Goal: Transaction & Acquisition: Purchase product/service

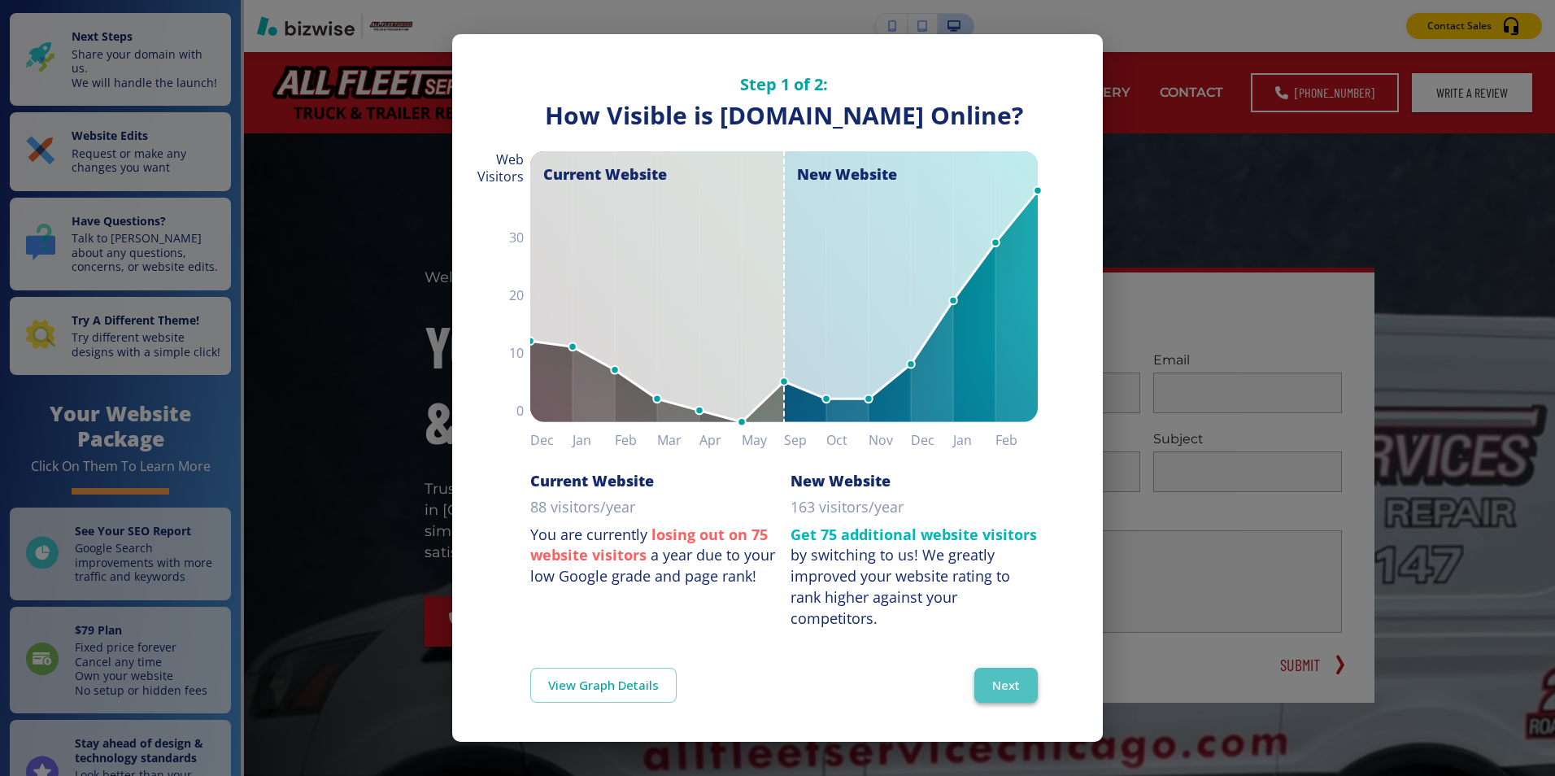
click at [995, 702] on button "Next" at bounding box center [1005, 685] width 63 height 34
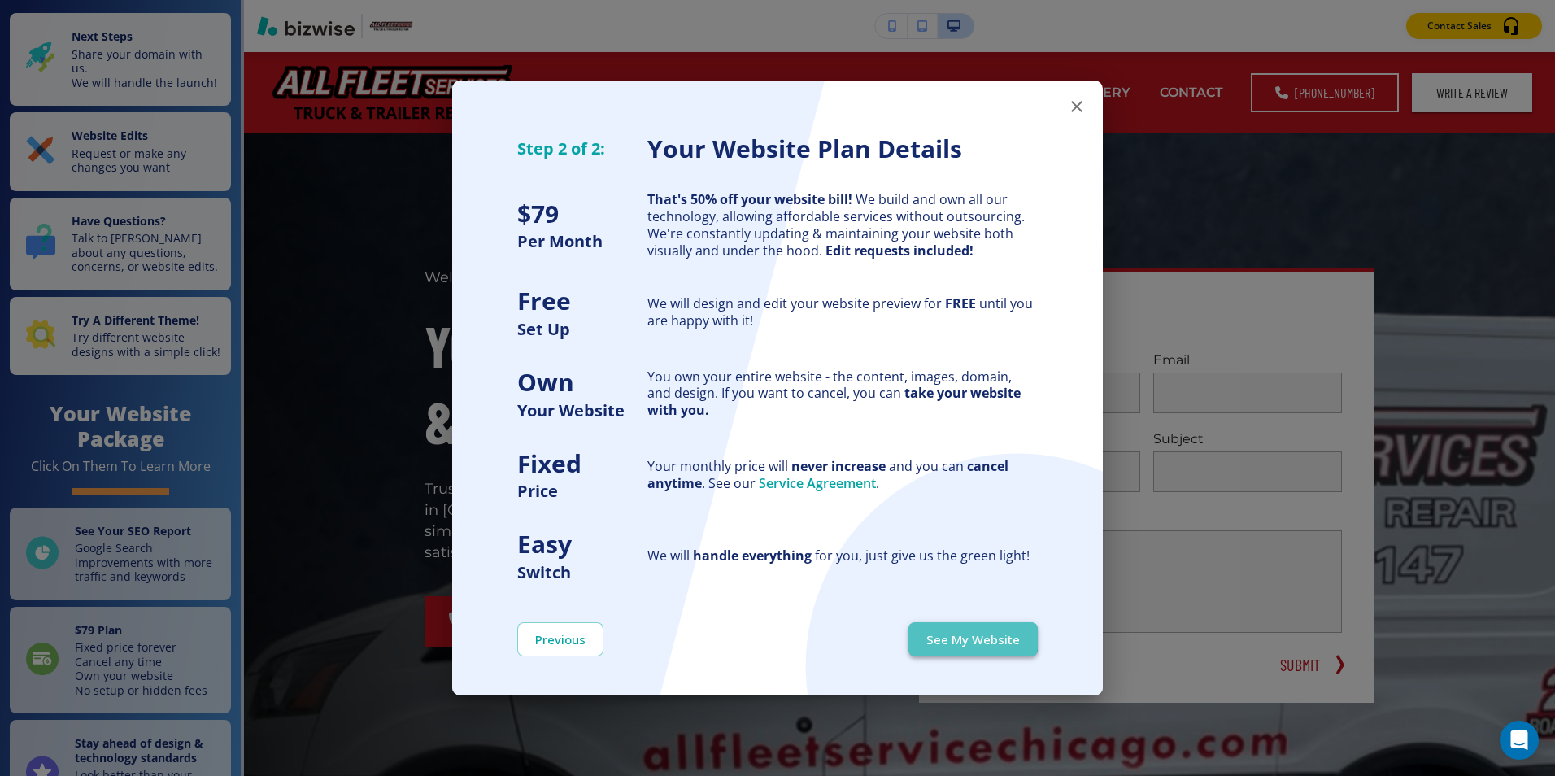
click at [965, 638] on button "See My Website" at bounding box center [972, 639] width 129 height 34
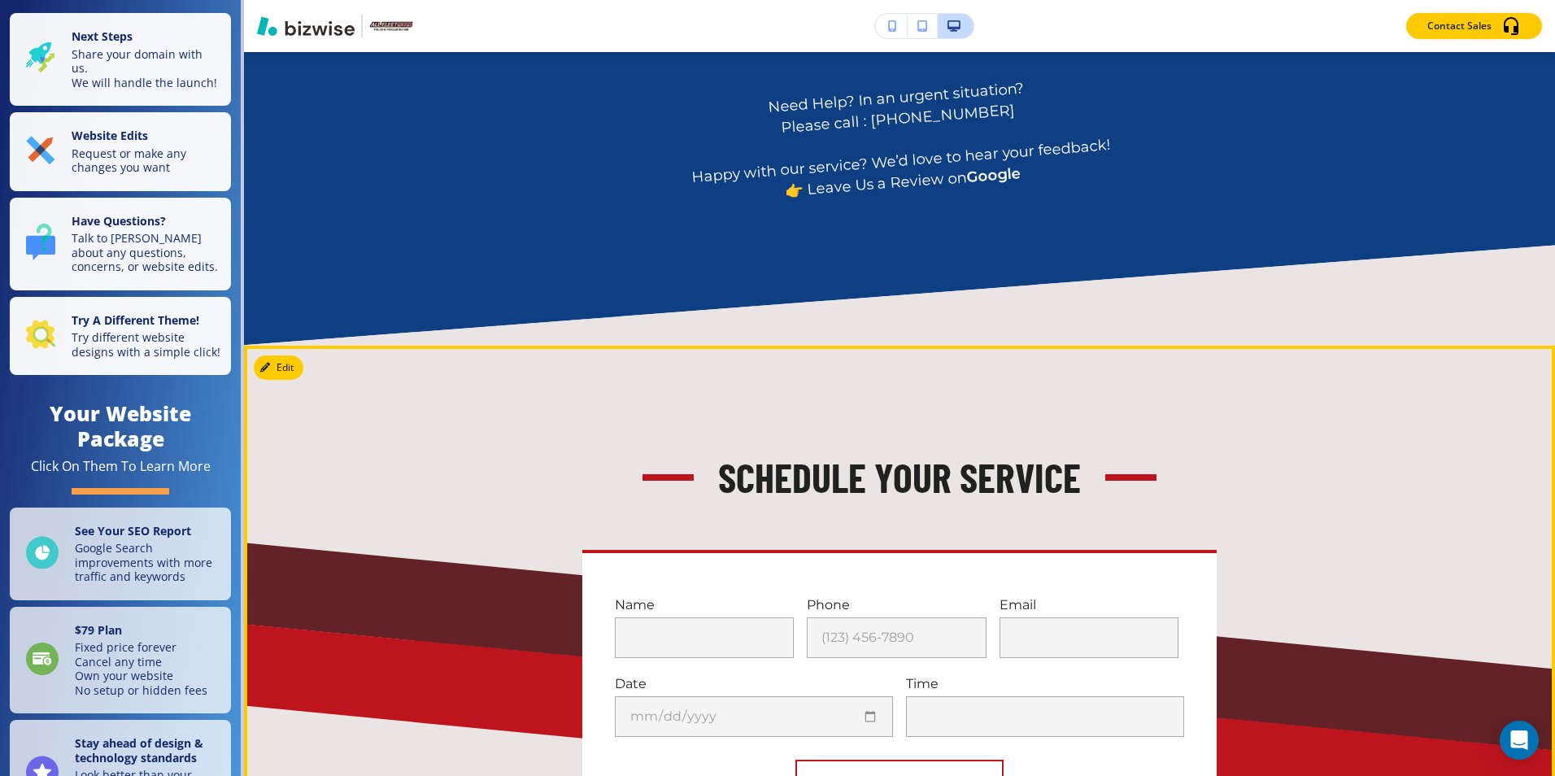
scroll to position [748, 0]
